Goal: Check status

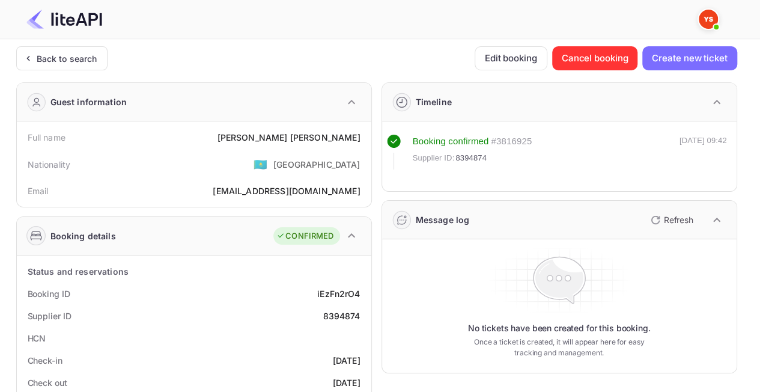
drag, startPoint x: 69, startPoint y: 65, endPoint x: 100, endPoint y: 86, distance: 37.5
click at [70, 65] on div "Back to search" at bounding box center [61, 58] width 91 height 24
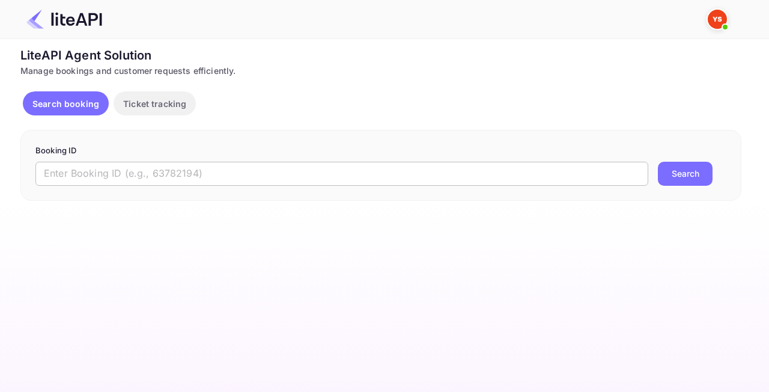
click at [178, 174] on input "text" at bounding box center [341, 174] width 613 height 24
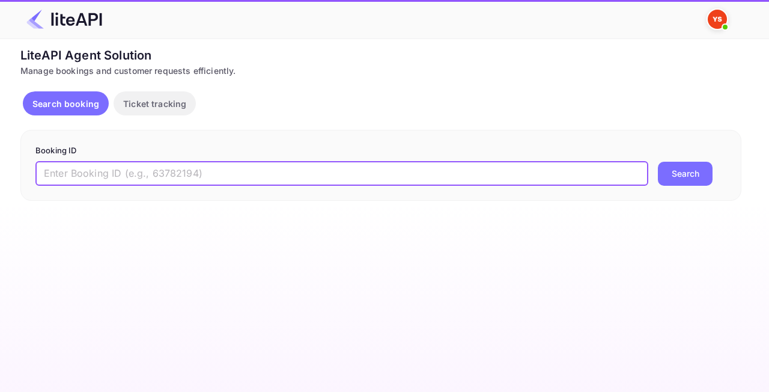
paste input "9071455"
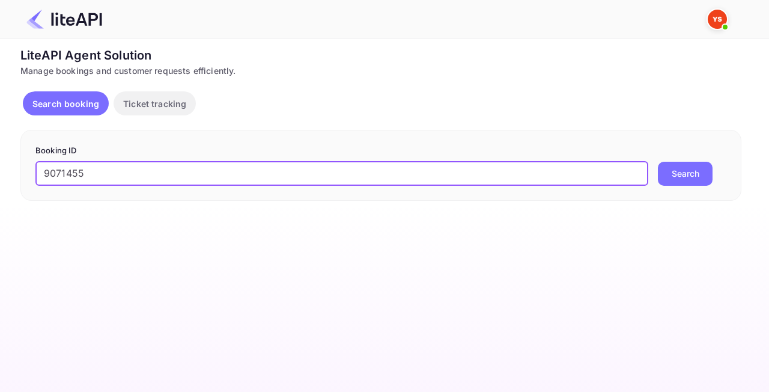
type input "9071455"
click at [693, 168] on button "Search" at bounding box center [685, 174] width 55 height 24
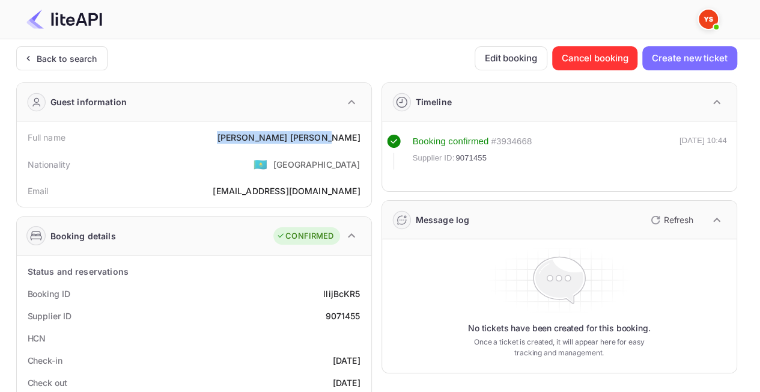
drag, startPoint x: 364, startPoint y: 139, endPoint x: 278, endPoint y: 130, distance: 87.0
click at [287, 134] on div "Full name [PERSON_NAME]" at bounding box center [194, 137] width 345 height 22
copy div "[PERSON_NAME]"
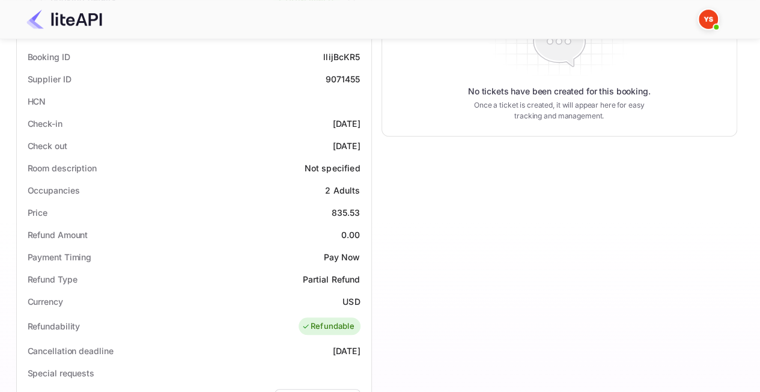
scroll to position [240, 0]
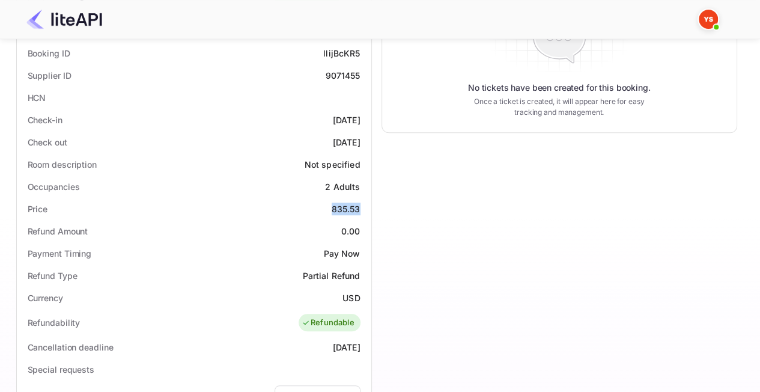
drag, startPoint x: 353, startPoint y: 204, endPoint x: 364, endPoint y: 204, distance: 11.4
click at [364, 205] on div "Price 835.53" at bounding box center [194, 209] width 345 height 22
copy div "835.53"
